Goal: Transaction & Acquisition: Purchase product/service

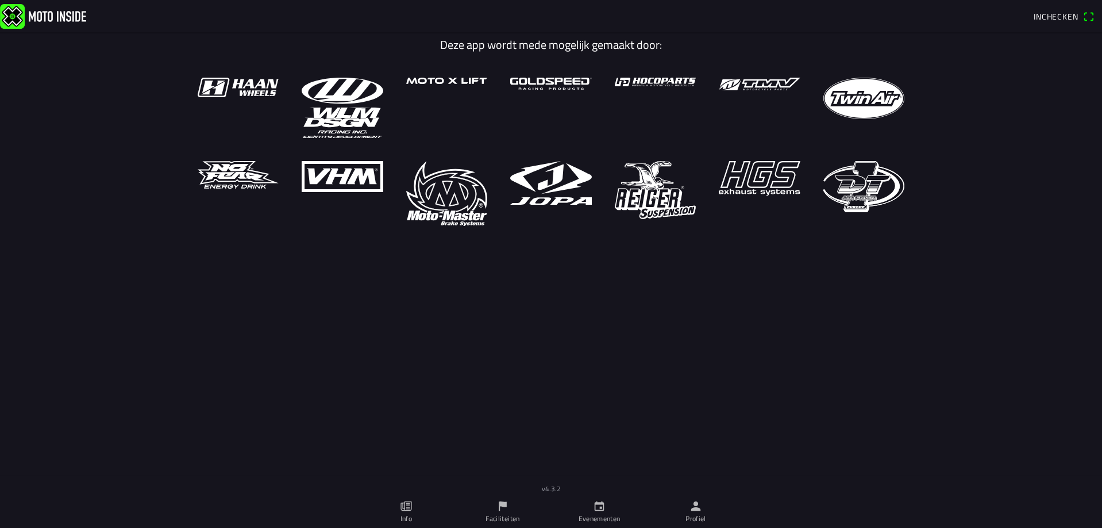
click at [594, 512] on link "Evenementen" at bounding box center [599, 511] width 97 height 32
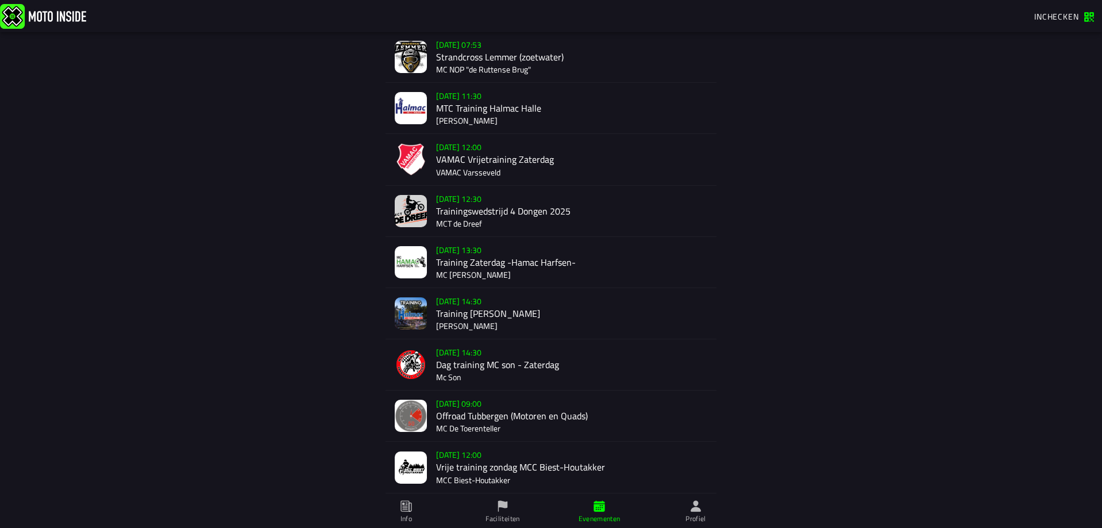
scroll to position [377, 0]
click at [486, 409] on div "Su 19 Oct - 09:00 Offroad Tubbergen (Motoren en Quads) MC De Toerenteller" at bounding box center [571, 415] width 271 height 51
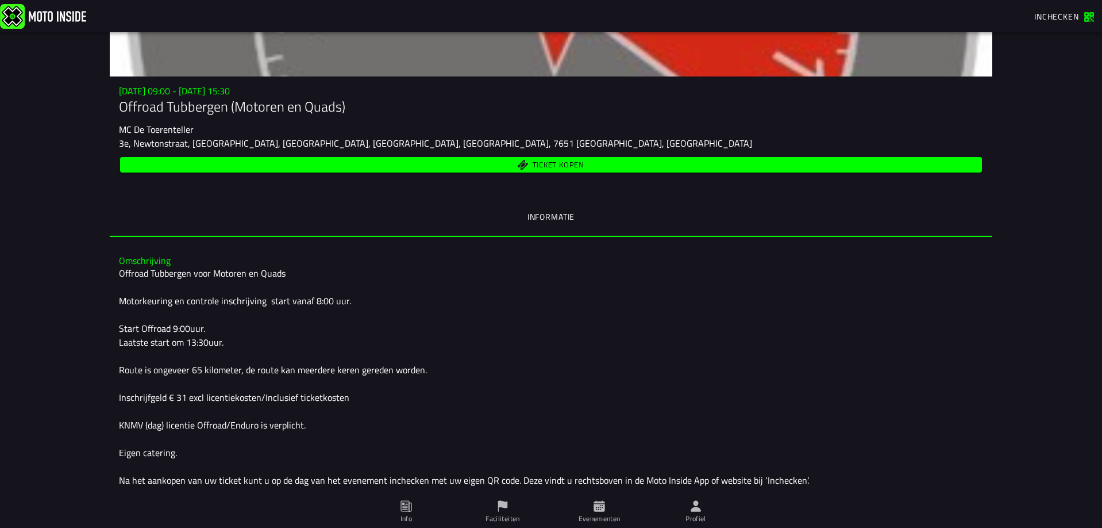
scroll to position [115, 0]
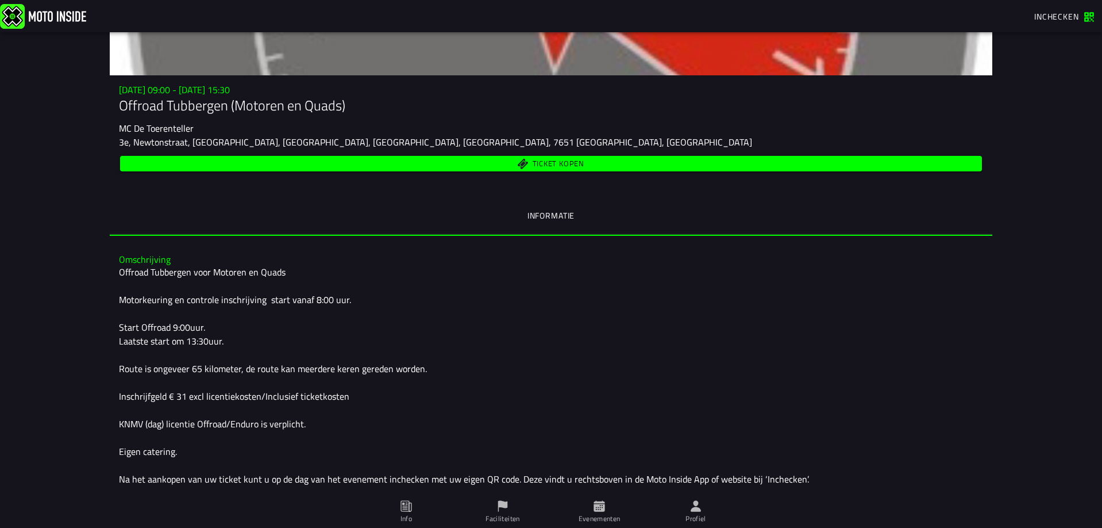
click at [475, 156] on button "Ticket kopen" at bounding box center [551, 164] width 862 height 16
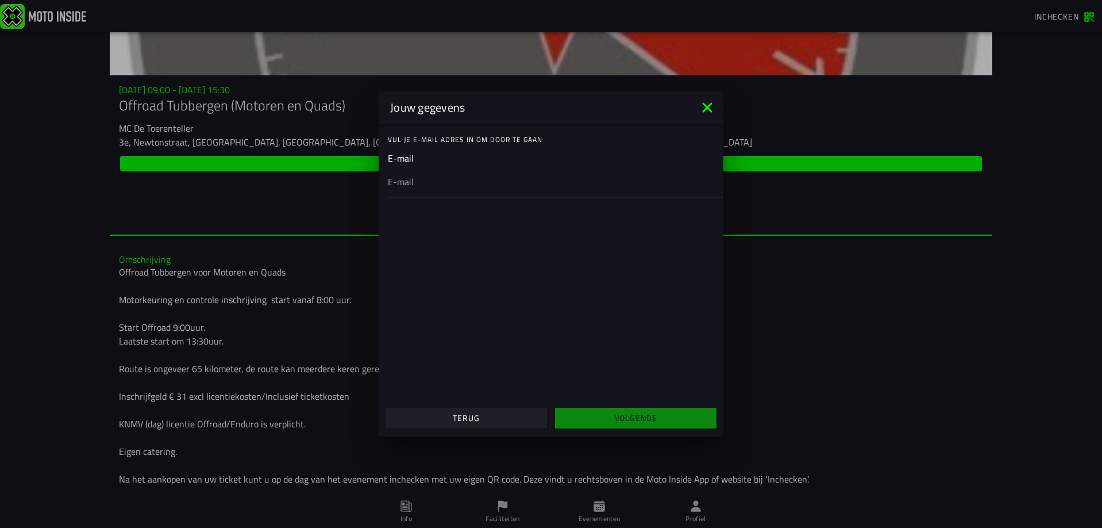
click at [421, 156] on ion-input "E-mail" at bounding box center [551, 174] width 326 height 46
click at [421, 192] on div at bounding box center [551, 181] width 326 height 32
click at [421, 189] on input "email" at bounding box center [551, 182] width 326 height 14
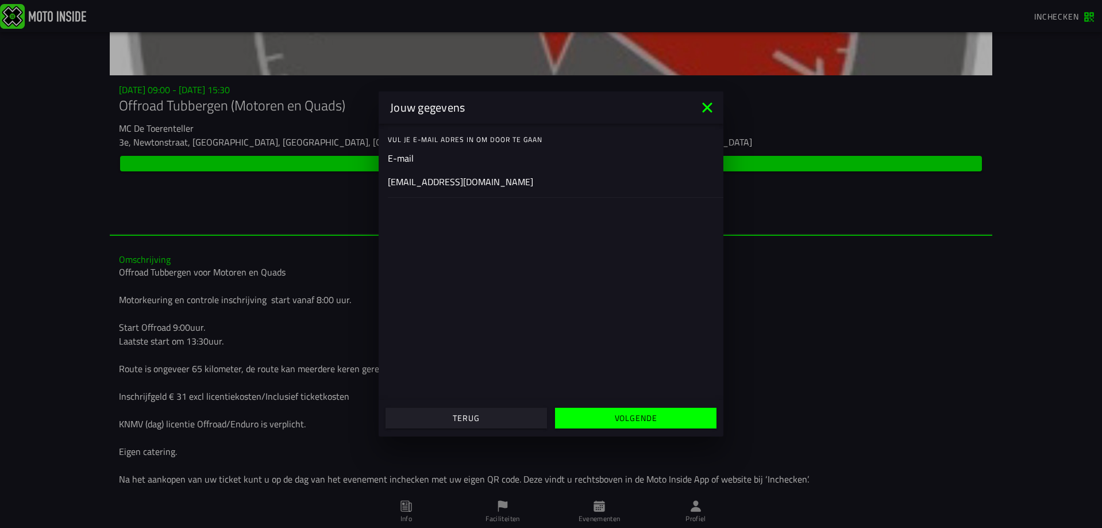
type input "thom-grasso@live.nl"
click at [586, 324] on div "Vul je E-mail adres in om door te gaan E-mail thom-grasso@live.nl" at bounding box center [551, 262] width 345 height 276
click at [0, 0] on slot "Volgende" at bounding box center [0, 0] width 0 height 0
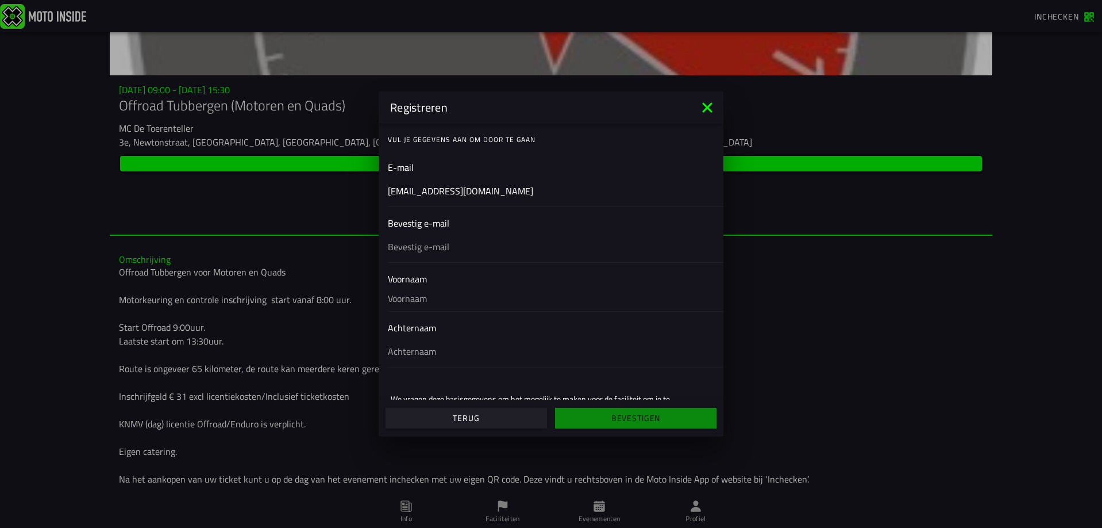
click at [498, 249] on input "text" at bounding box center [551, 247] width 326 height 14
type input "thom-grasso@live.nl"
type input "Thom"
type input "Grasso"
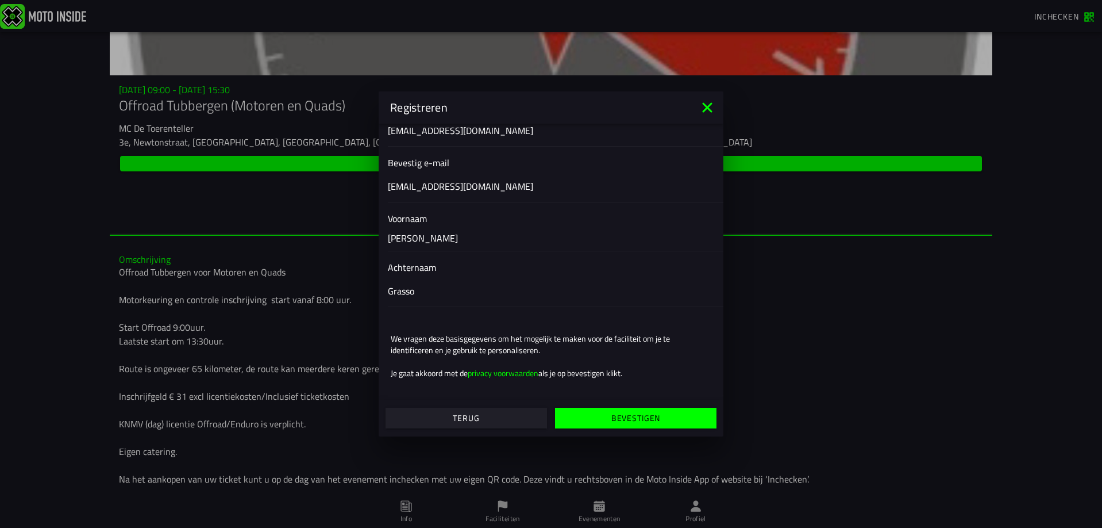
scroll to position [61, 0]
click at [0, 0] on slot "Bevestigen" at bounding box center [0, 0] width 0 height 0
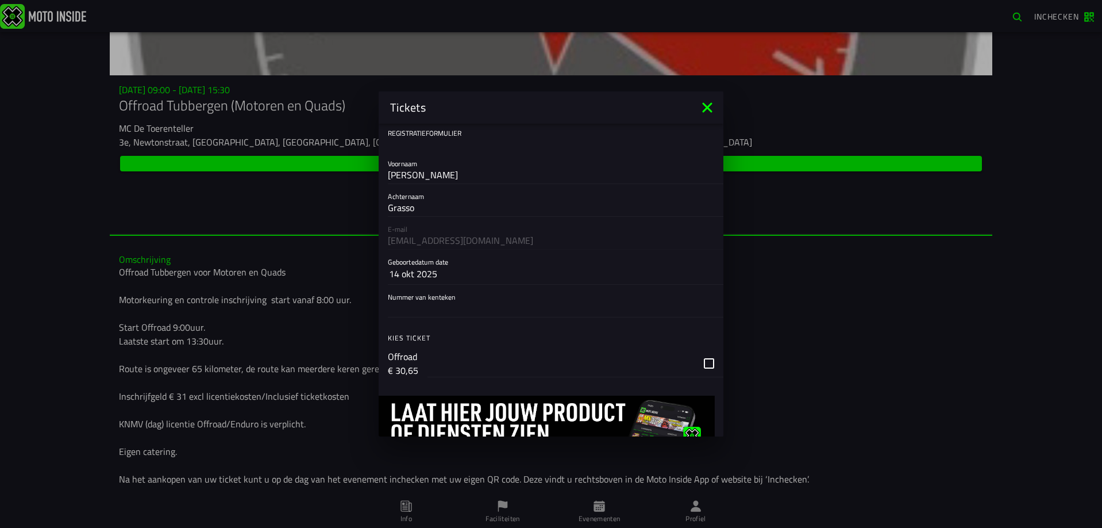
click at [439, 306] on input "Nummer van kenteken" at bounding box center [551, 308] width 326 height 14
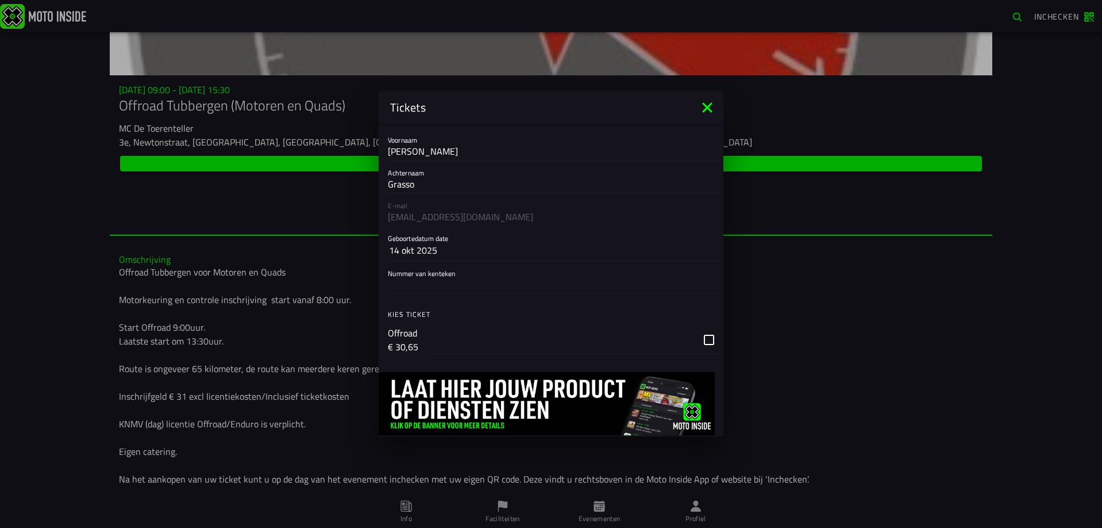
scroll to position [55, 0]
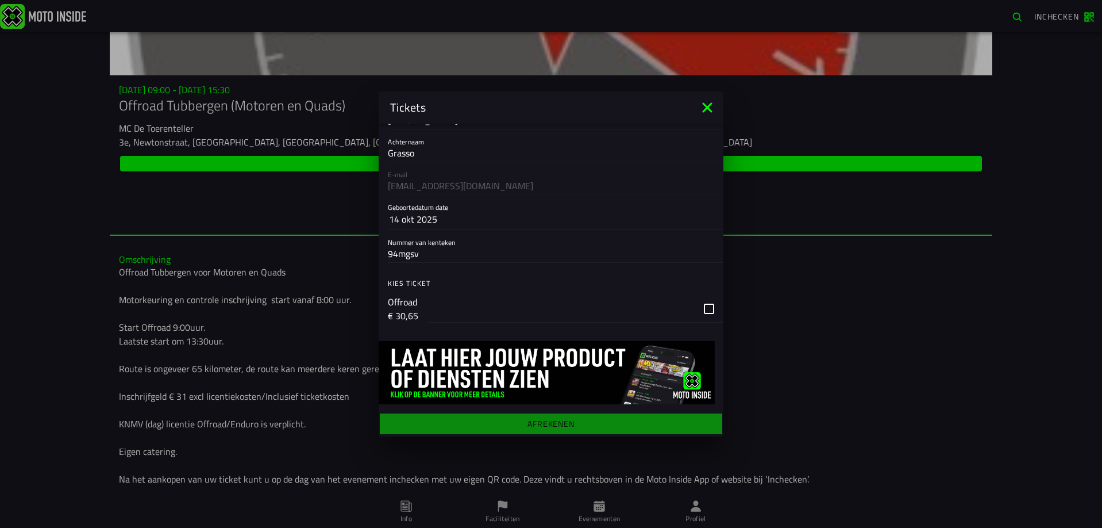
click at [698, 308] on div "button" at bounding box center [576, 309] width 296 height 28
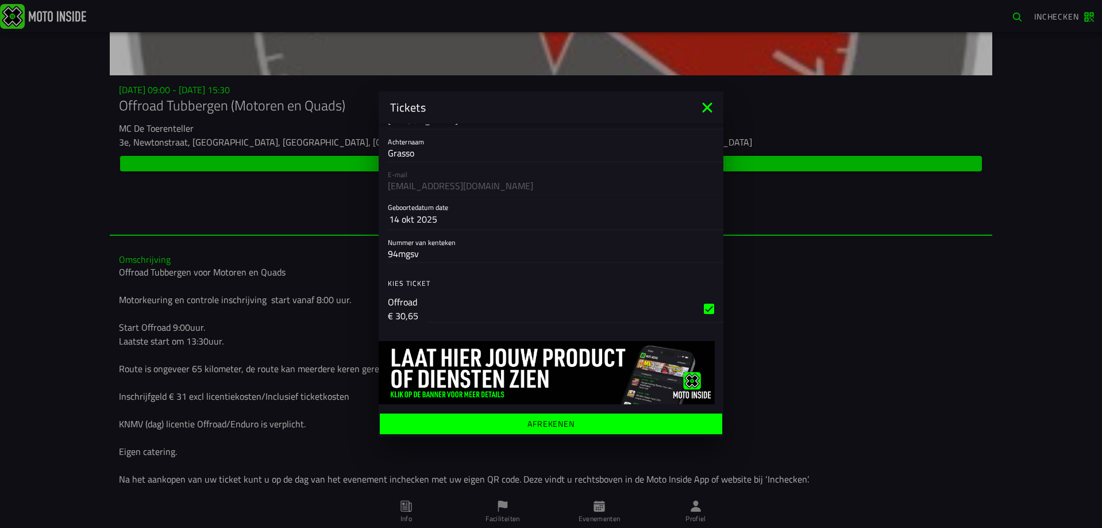
click at [475, 264] on ion-list "Registratieformulier Voornaam Thom Achternaam Grasso E-mail thom-grasso@live.nl…" at bounding box center [551, 168] width 345 height 198
click at [475, 253] on input "94mgsv" at bounding box center [551, 254] width 326 height 14
type input "9"
click at [499, 259] on input "Nummer van kenteken" at bounding box center [551, 254] width 326 height 14
click at [517, 225] on button "14 okt 2025" at bounding box center [551, 219] width 324 height 21
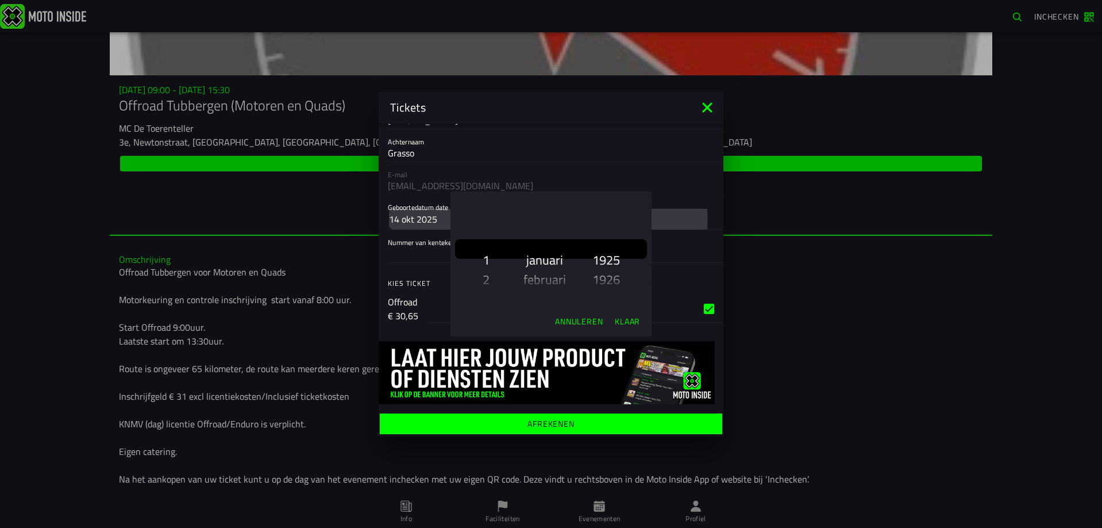
scroll to position [265, 0]
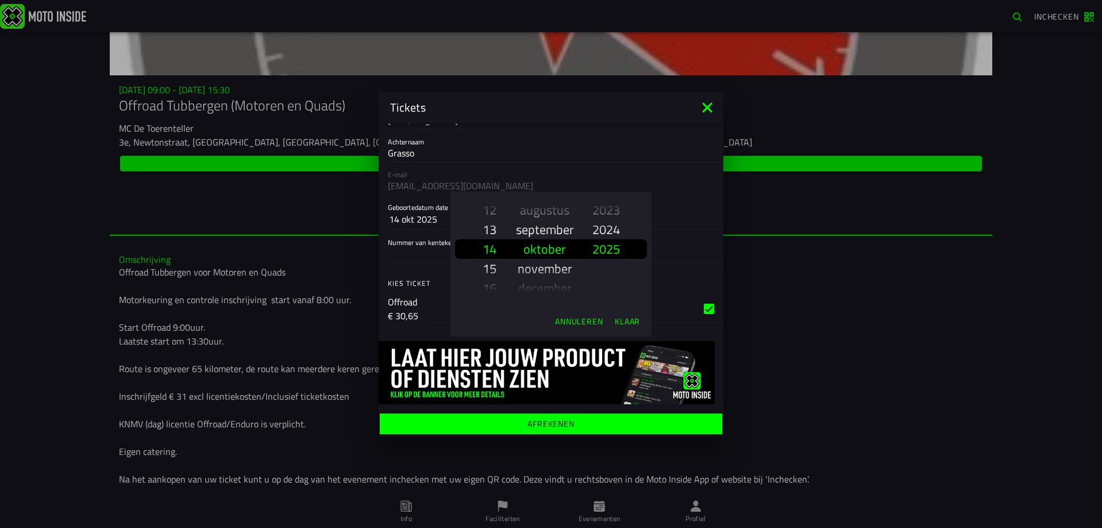
click at [401, 274] on ion-backdrop at bounding box center [551, 264] width 1102 height 528
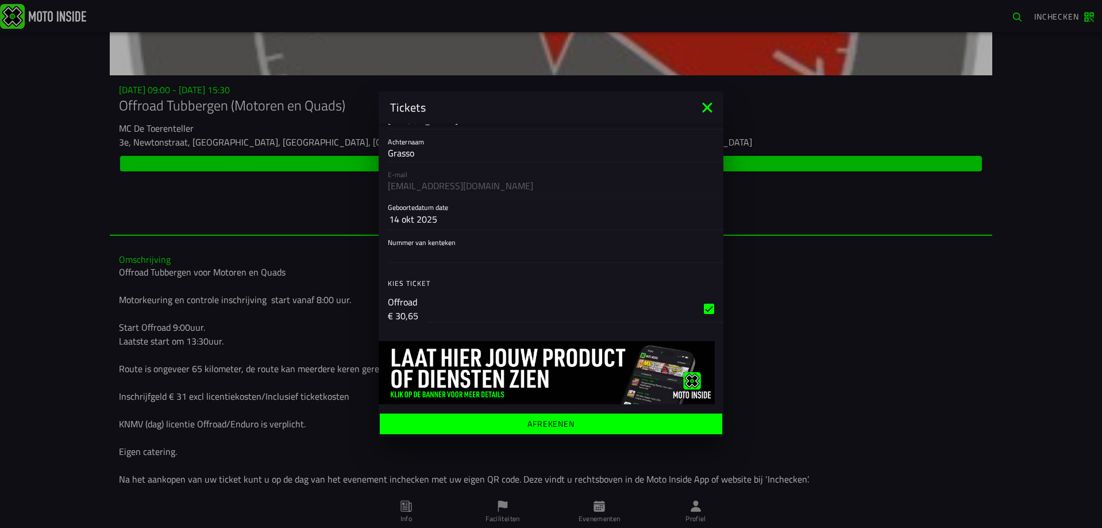
click at [439, 220] on button "14 okt 2025" at bounding box center [551, 219] width 324 height 21
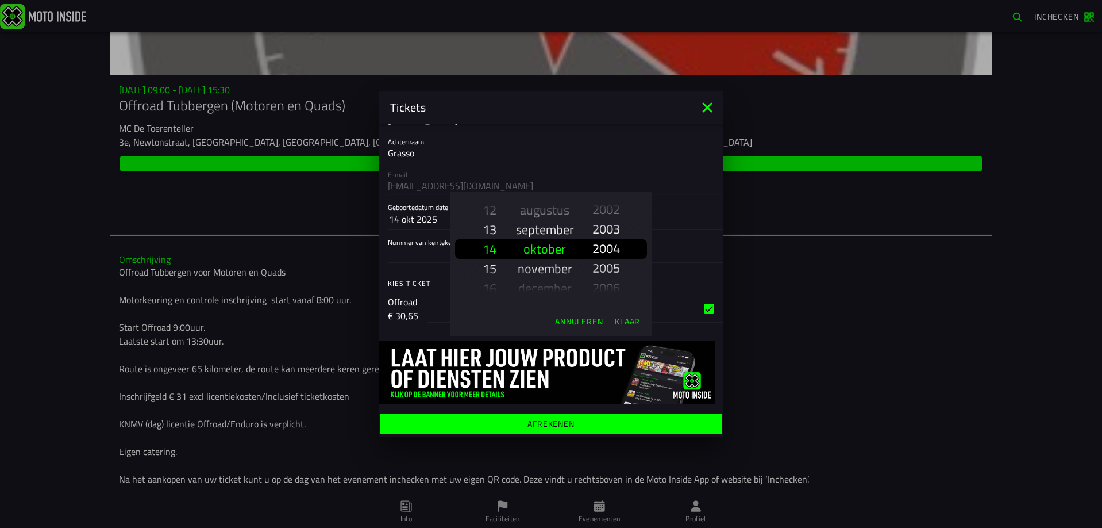
scroll to position [1555, 0]
click at [0, 0] on slot "1994" at bounding box center [0, 0] width 0 height 0
click at [0, 0] on slot "juni" at bounding box center [0, 0] width 0 height 0
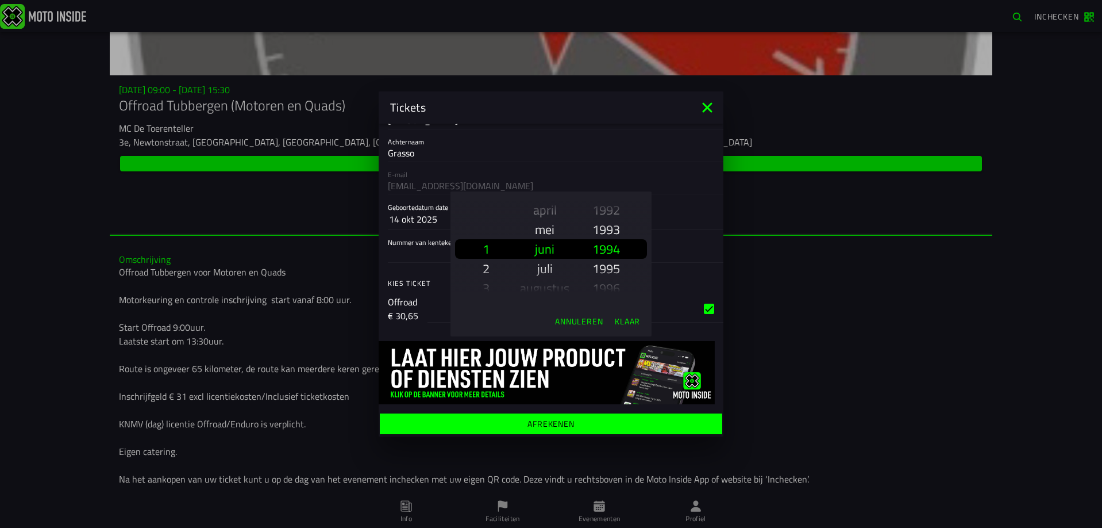
click at [0, 0] on slot "1" at bounding box center [0, 0] width 0 height 0
click at [0, 0] on slot "Klaar" at bounding box center [0, 0] width 0 height 0
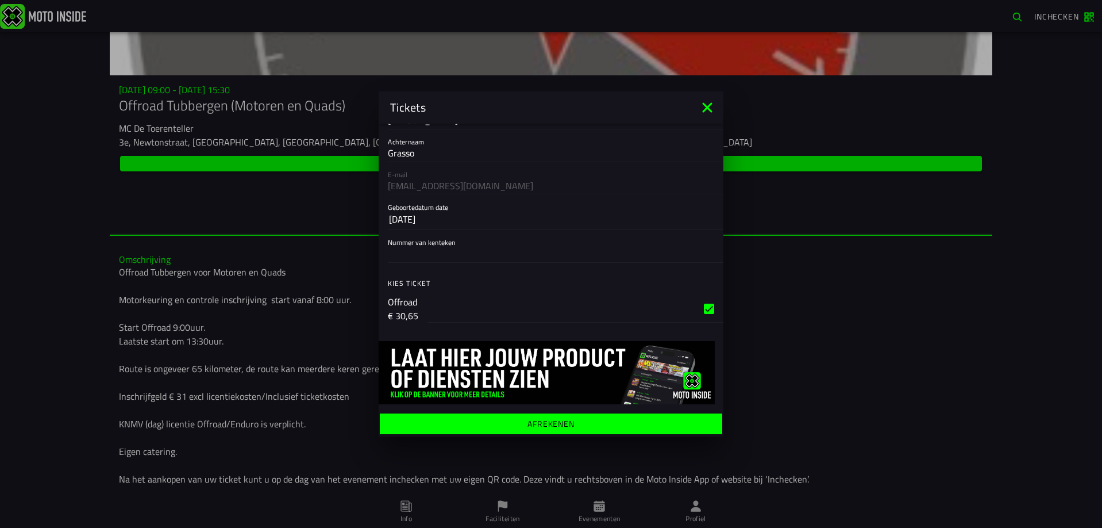
drag, startPoint x: 452, startPoint y: 244, endPoint x: 442, endPoint y: 259, distance: 18.2
click at [455, 244] on div at bounding box center [551, 253] width 326 height 18
click at [455, 247] on input "Nummer van kenteken" at bounding box center [551, 254] width 326 height 14
click at [442, 259] on input "Nummer van kenteken" at bounding box center [551, 254] width 326 height 14
type input "94MGSV"
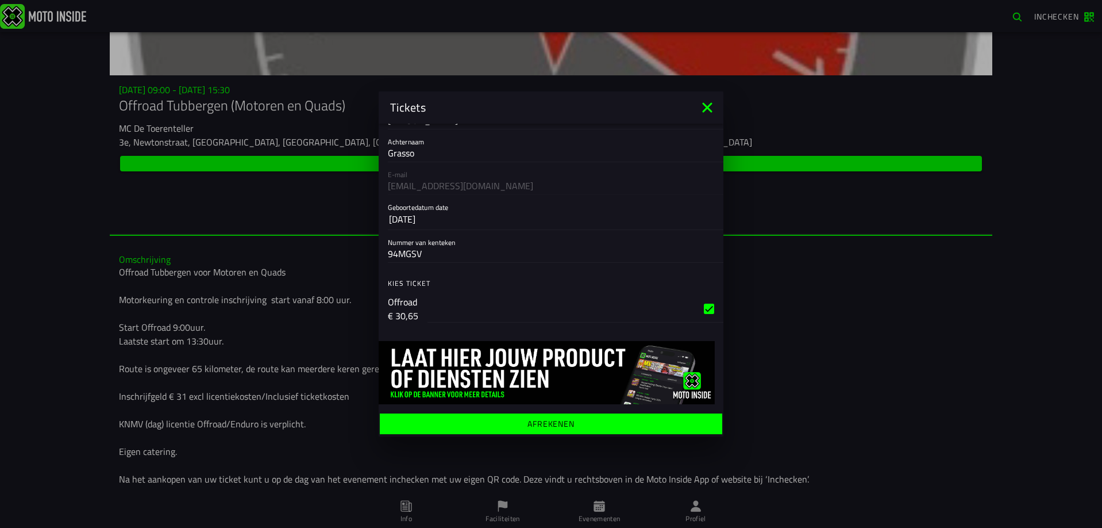
click at [543, 420] on ion-label "Afrekenen" at bounding box center [551, 424] width 47 height 8
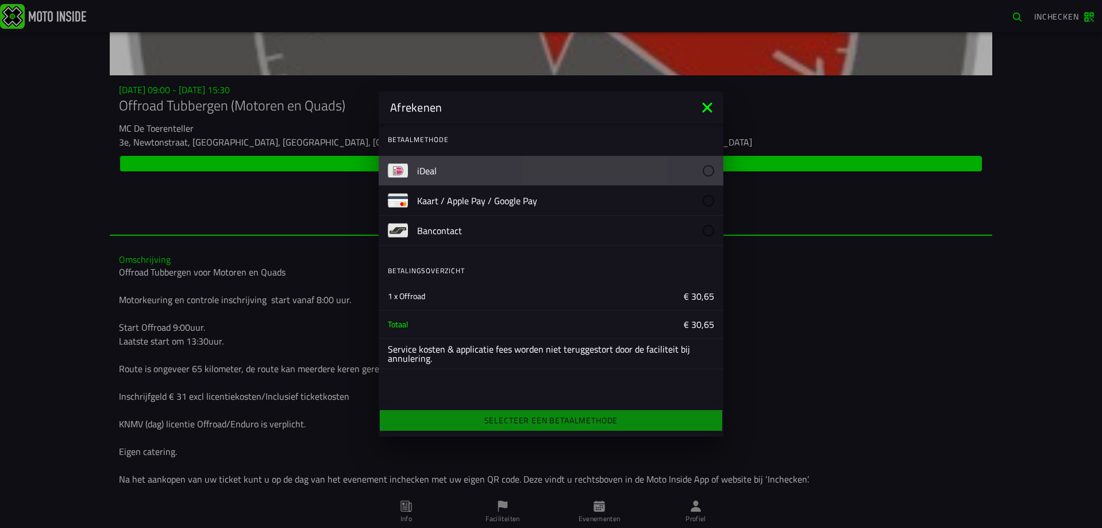
click at [0, 0] on slot "iDeal" at bounding box center [0, 0] width 0 height 0
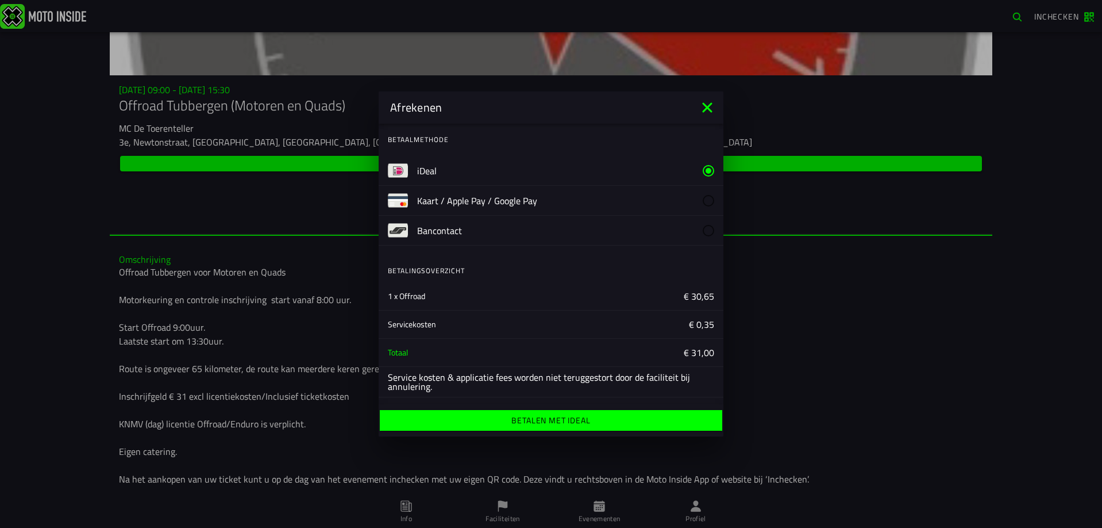
click at [571, 417] on ion-label "Betalen met iDeal" at bounding box center [551, 420] width 79 height 8
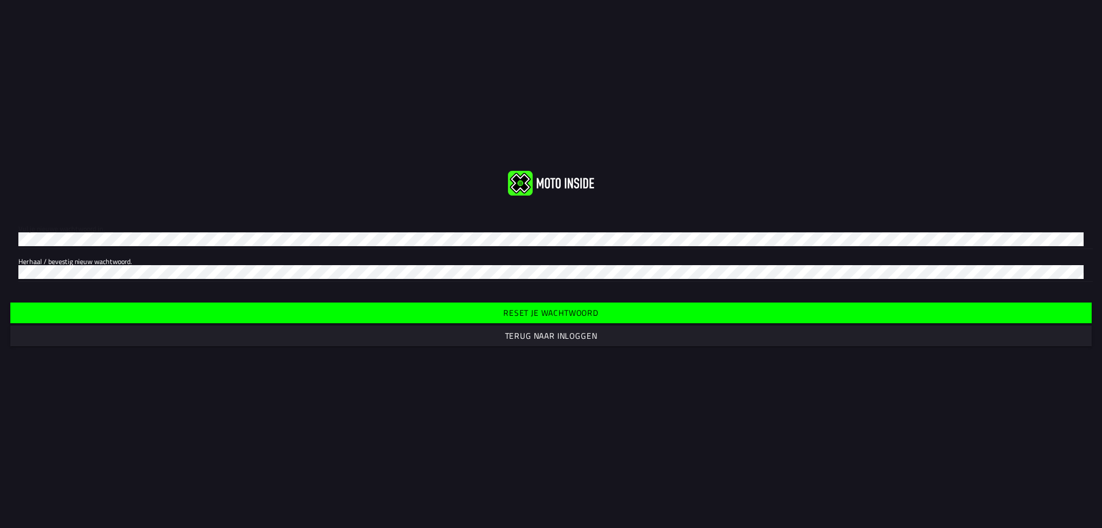
click at [0, 233] on html "Vul je nieuwe wachtwoord in. Herhaal / bevestig nieuw wachtwoord. Reset je wach…" at bounding box center [551, 264] width 1102 height 528
click at [0, 0] on slot "Reset je wachtwoord" at bounding box center [0, 0] width 0 height 0
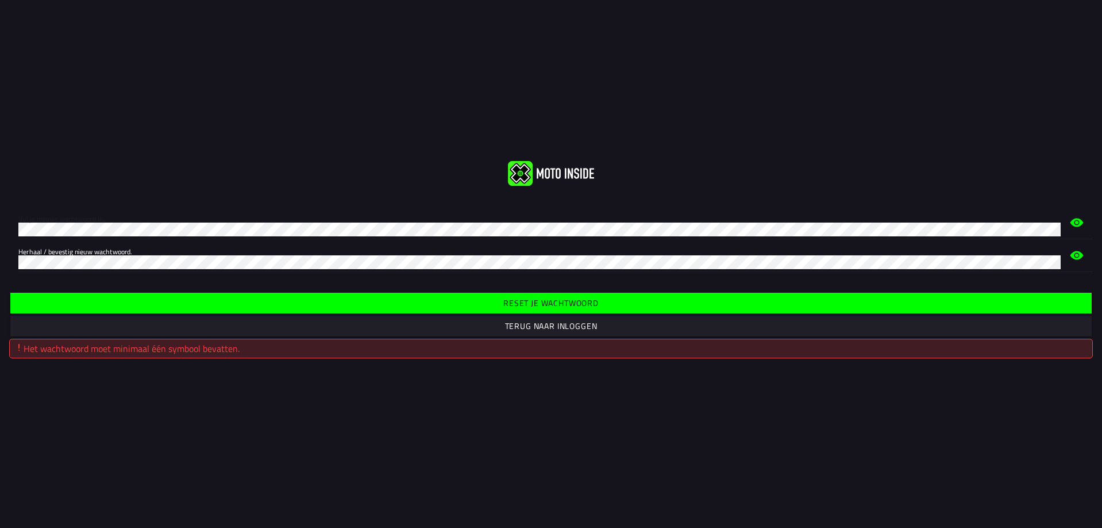
click at [0, 212] on html "Vul je nieuwe wachtwoord in. Herhaal / bevestig nieuw wachtwoord. Reset je wach…" at bounding box center [551, 264] width 1102 height 528
click button "submit" at bounding box center [0, 0] width 0 height 0
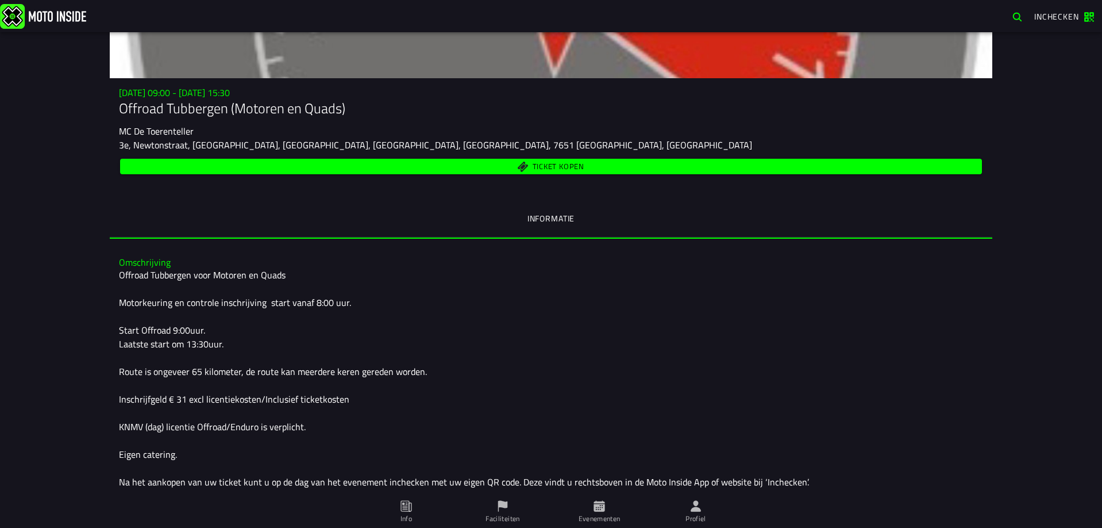
scroll to position [115, 0]
